Goal: Check status: Check status

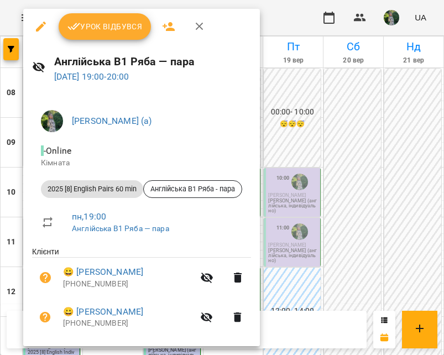
scroll to position [509, 0]
click at [290, 19] on div at bounding box center [222, 177] width 444 height 355
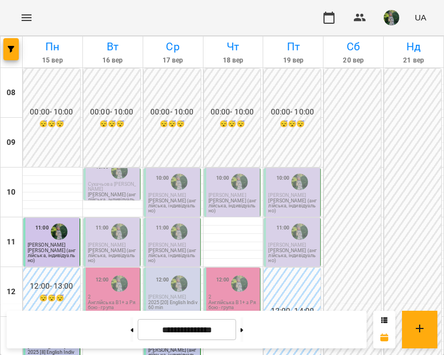
scroll to position [350, 0]
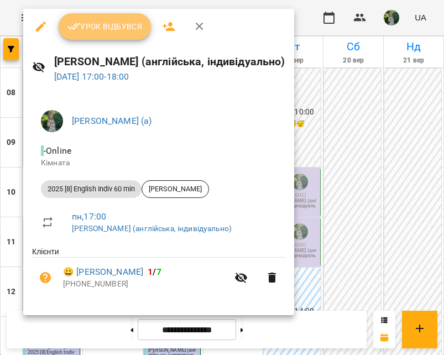
click at [106, 29] on span "Урок відбувся" at bounding box center [104, 26] width 75 height 13
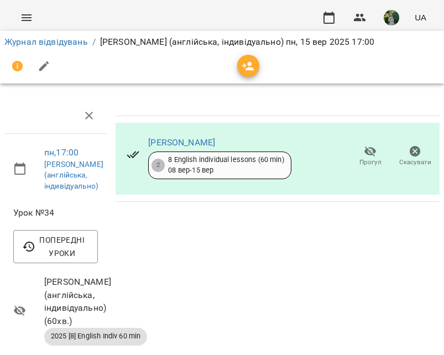
click at [67, 33] on div "Журнал відвідувань / [PERSON_NAME] (англійська, індивідуально) [DATE] 17:00" at bounding box center [222, 42] width 440 height 18
click at [67, 36] on li "Журнал відвідувань" at bounding box center [46, 41] width 84 height 13
click at [69, 39] on link "Журнал відвідувань" at bounding box center [46, 42] width 84 height 11
